Goal: Task Accomplishment & Management: Use online tool/utility

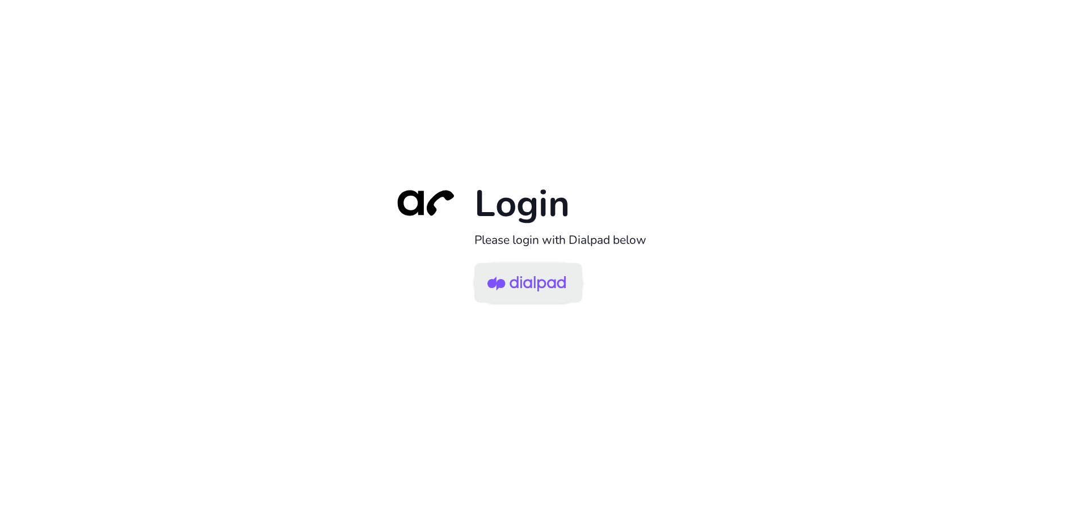
click at [537, 280] on img at bounding box center [526, 284] width 78 height 37
click at [529, 294] on img at bounding box center [526, 284] width 78 height 37
click at [537, 297] on img at bounding box center [526, 284] width 78 height 37
